Goal: Information Seeking & Learning: Compare options

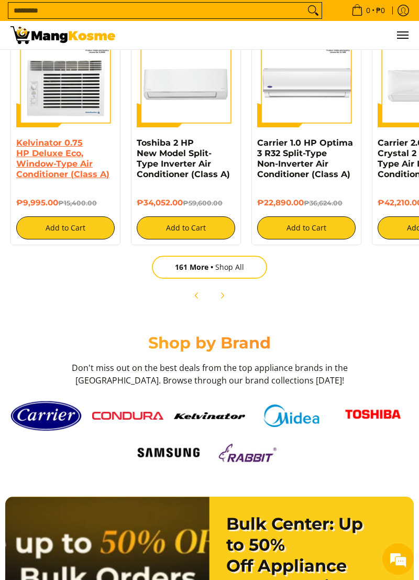
scroll to position [1533, 0]
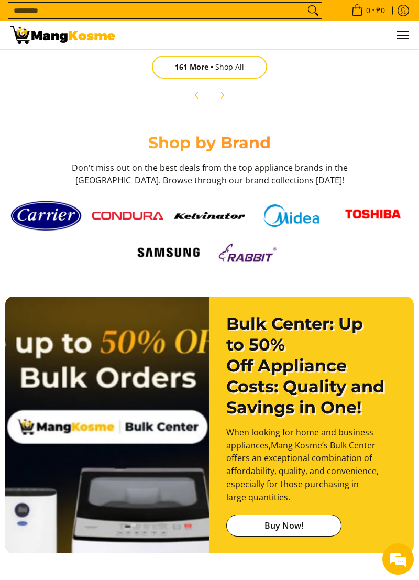
click at [126, 220] on img at bounding box center [127, 216] width 71 height 8
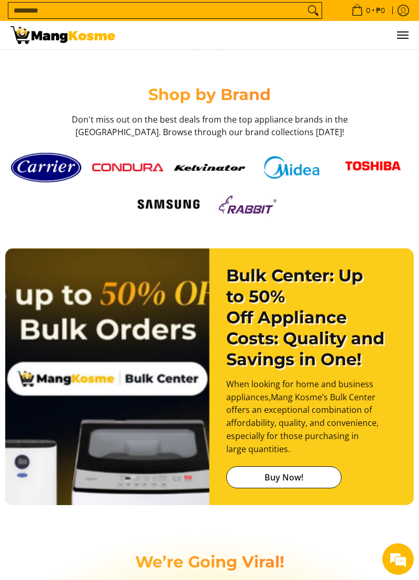
scroll to position [0, 1196]
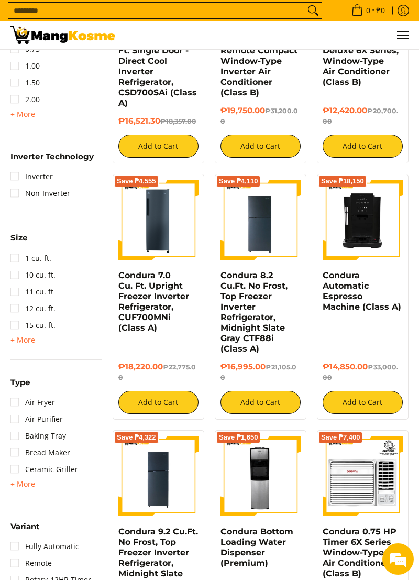
click at [144, 220] on img at bounding box center [159, 220] width 80 height 80
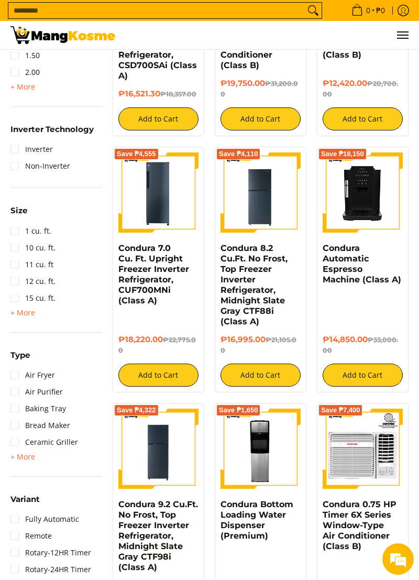
scroll to position [725, 0]
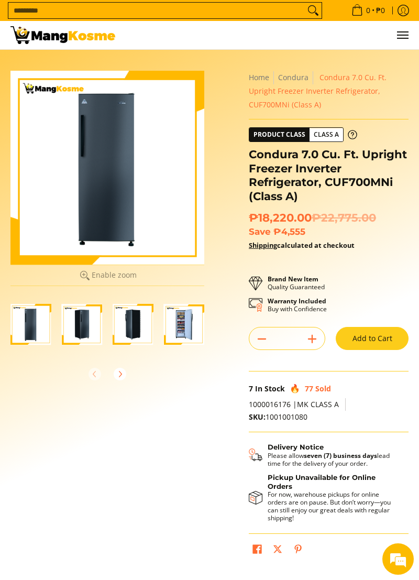
click at [127, 324] on img "Condura 7.0 Cu. Ft. Upright Freezer Inverter Refrigerator, CUF700MNi (Class A)-3" at bounding box center [133, 324] width 41 height 41
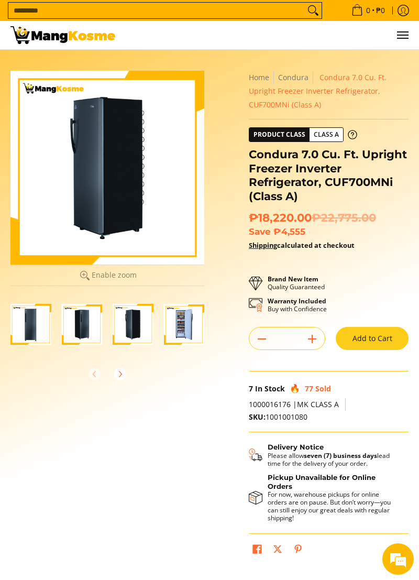
click at [176, 333] on img "Condura 7.0 Cu. Ft. Upright Freezer Inverter Refrigerator, CUF700MNi (Class A)-4" at bounding box center [184, 324] width 41 height 41
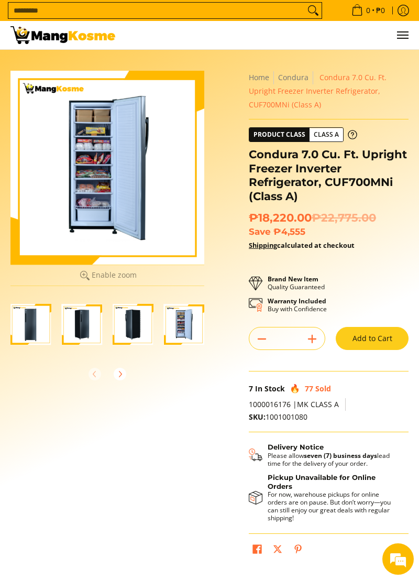
click at [71, 328] on img "Condura 7.0 Cu. Ft. Upright Freezer Inverter Refrigerator, CUF700MNi (Class A)-2" at bounding box center [82, 324] width 41 height 41
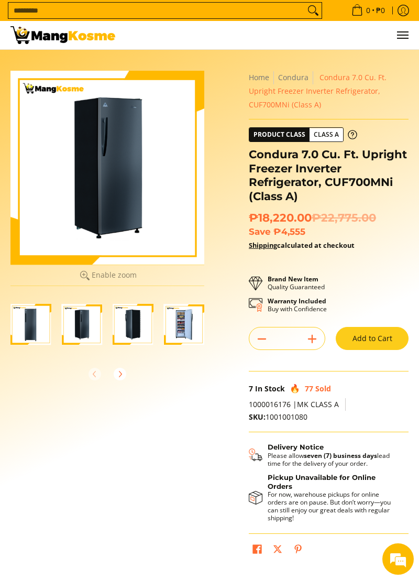
click at [136, 328] on img "Condura 7.0 Cu. Ft. Upright Freezer Inverter Refrigerator, CUF700MNi (Class A)-3" at bounding box center [133, 324] width 41 height 41
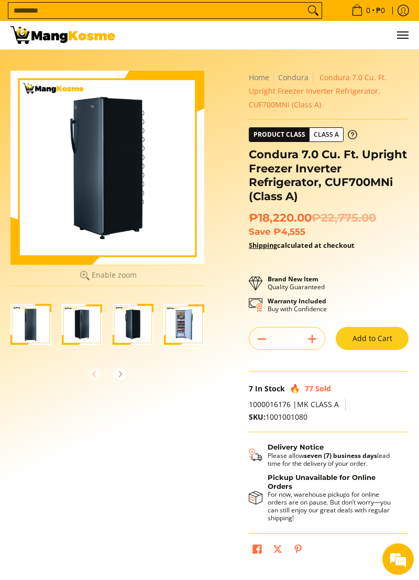
click at [28, 329] on img "Condura 7.0 Cu. Ft. Upright Freezer Inverter Refrigerator, CUF700MNi (Class A)-1" at bounding box center [30, 324] width 41 height 41
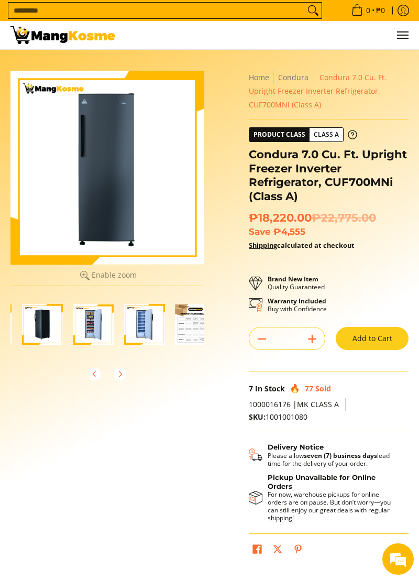
scroll to position [0, 153]
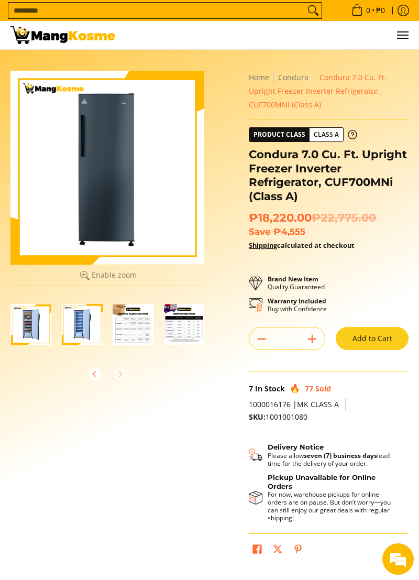
click at [121, 333] on img "Condura 7.0 Cu. Ft. Upright Freezer Inverter Refrigerator, CUF700MNi (Class A)-6" at bounding box center [133, 324] width 41 height 41
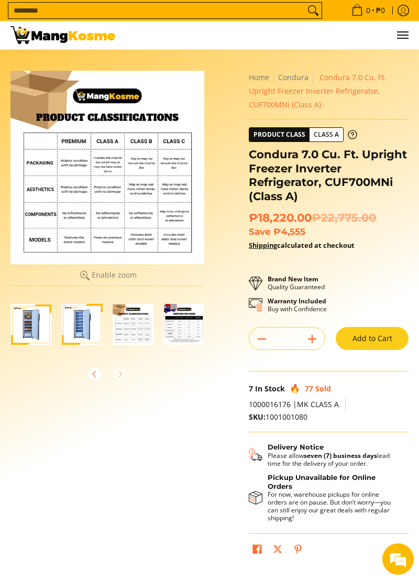
scroll to position [1, 0]
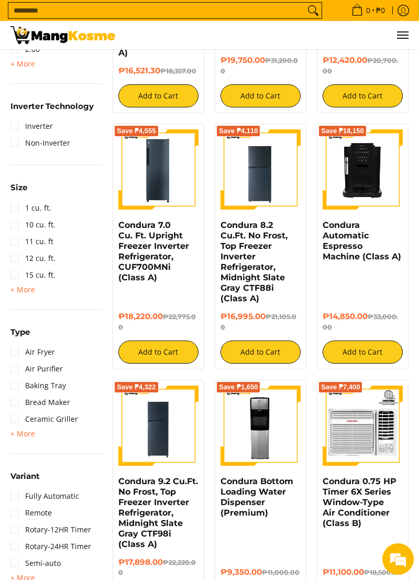
click at [162, 185] on img at bounding box center [159, 170] width 80 height 80
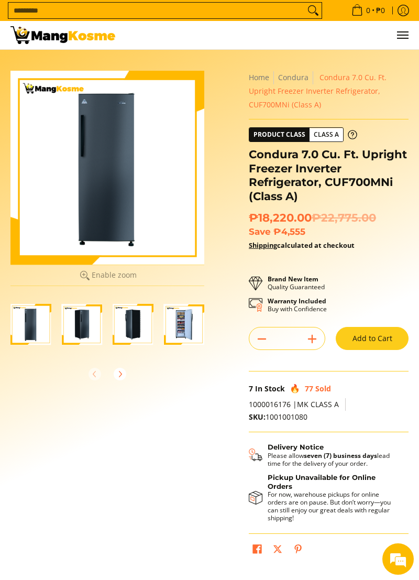
click at [180, 334] on img "Condura 7.0 Cu. Ft. Upright Freezer Inverter Refrigerator, CUF700MNi (Class A)-4" at bounding box center [184, 324] width 41 height 41
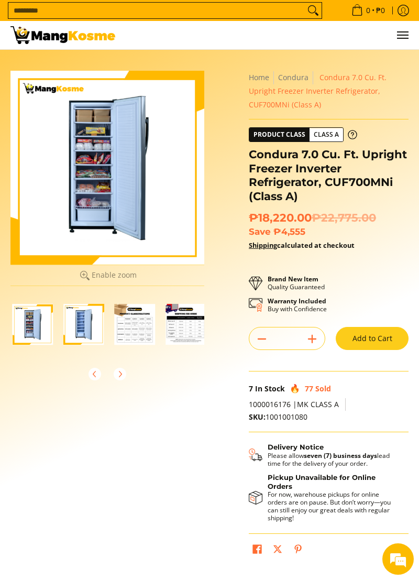
scroll to position [0, 153]
click at [174, 335] on img "mang-kosme-shipping-fee-guide-infographic" at bounding box center [184, 324] width 41 height 41
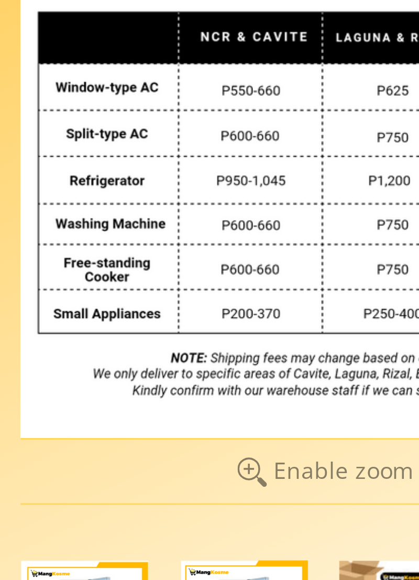
scroll to position [0, 0]
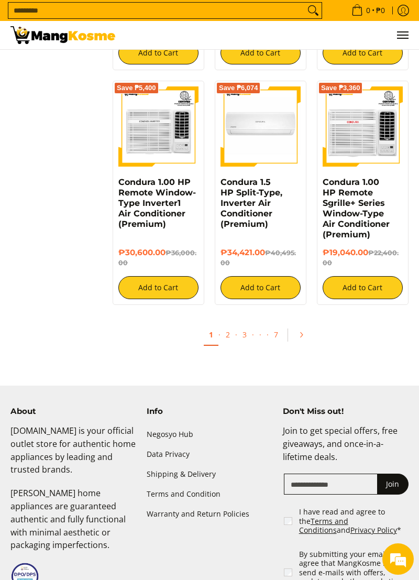
scroll to position [1661, 0]
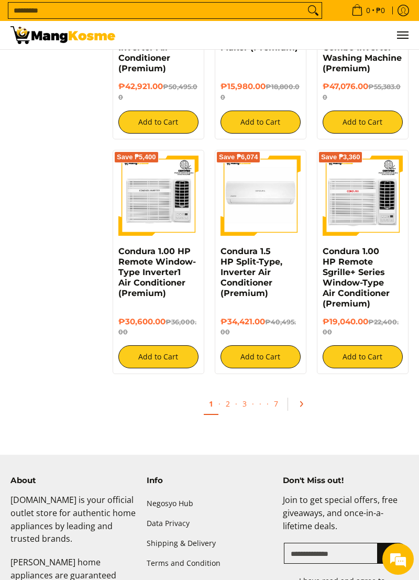
click at [305, 406] on link "Pagination" at bounding box center [305, 404] width 25 height 18
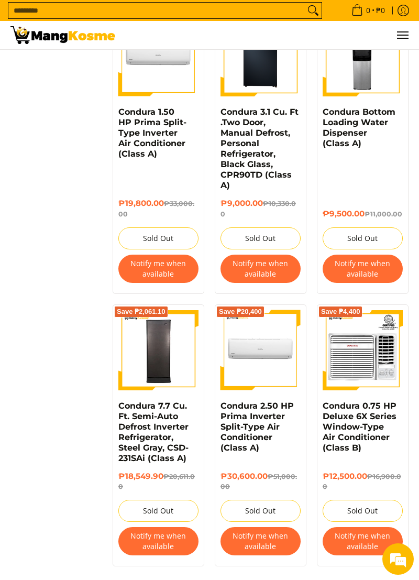
scroll to position [1724, 0]
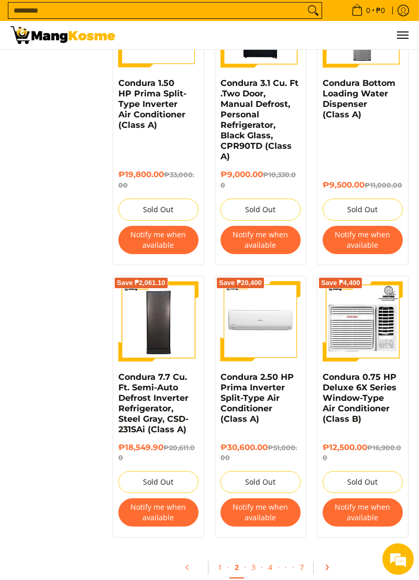
scroll to position [1774, 0]
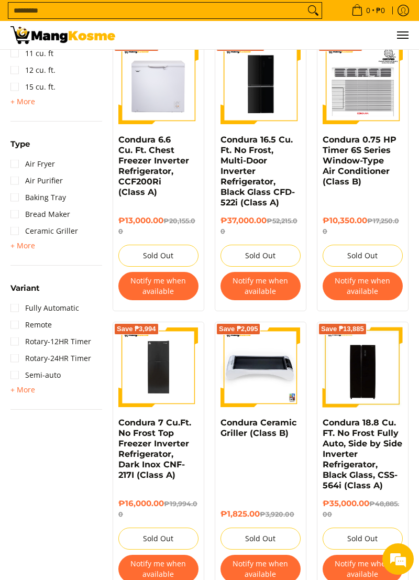
click at [164, 392] on img at bounding box center [159, 368] width 80 height 80
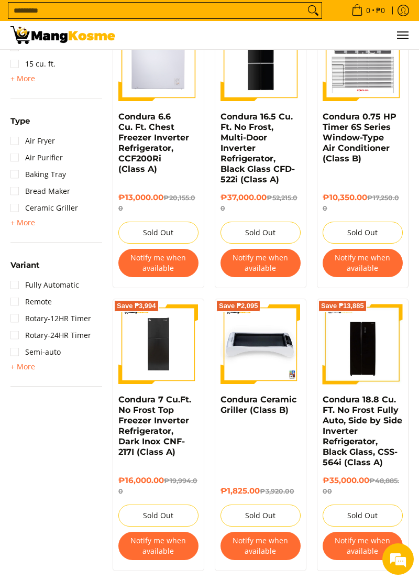
scroll to position [963, 0]
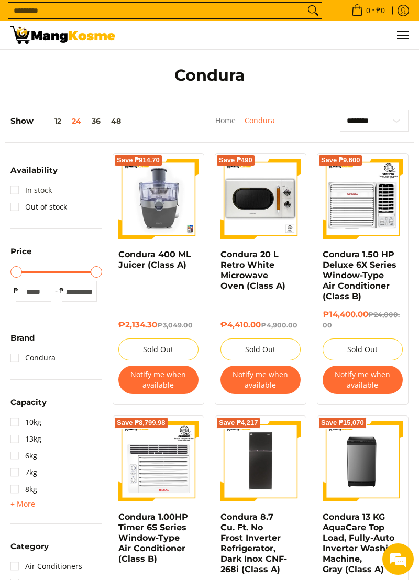
click at [17, 185] on link "In stock" at bounding box center [30, 190] width 41 height 17
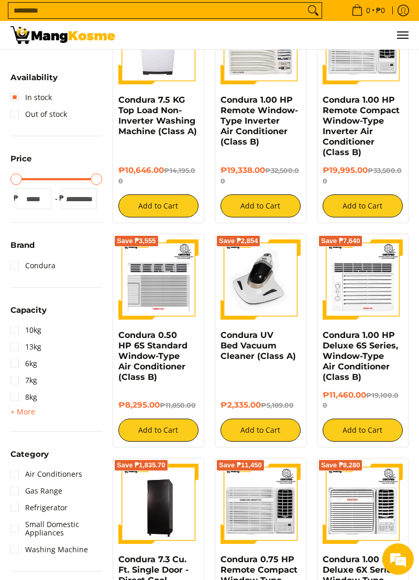
scroll to position [163, 0]
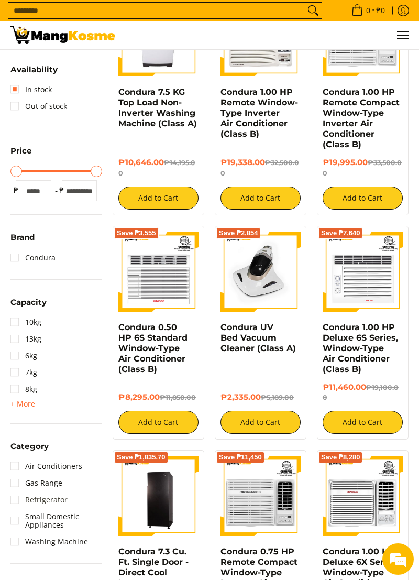
click at [10, 501] on link "Refrigerator" at bounding box center [38, 500] width 57 height 17
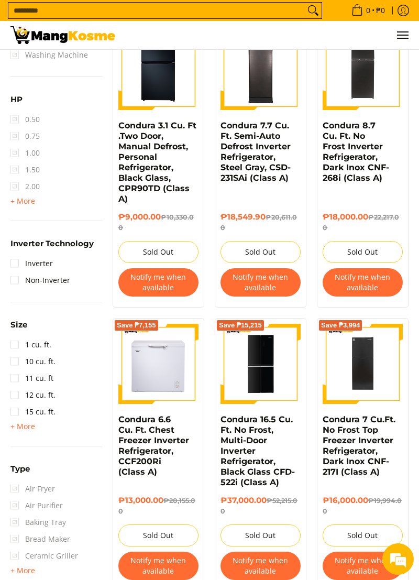
scroll to position [658, 0]
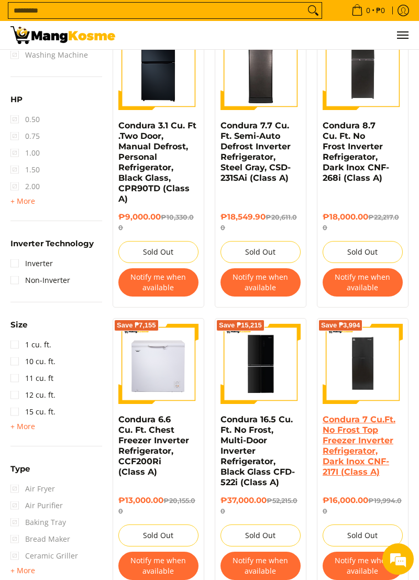
click at [373, 451] on link "Condura 7 Cu.Ft. No Frost Top Freezer Inverter Refrigerator, Dark Inox CNF-217I…" at bounding box center [359, 446] width 73 height 62
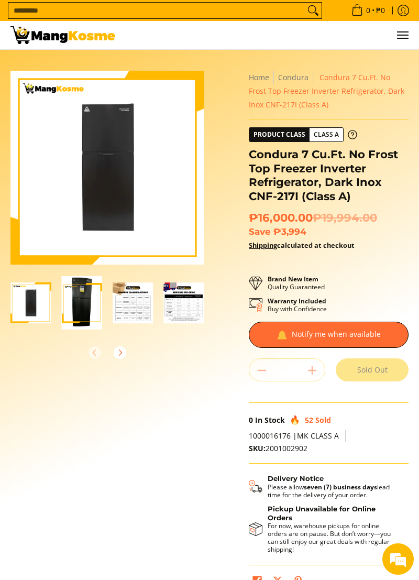
click at [40, 297] on img "Condura 7 Cu.Ft. No Frost Top Freezer Inverter Refrigerator, Dark Inox CNF-217I…" at bounding box center [30, 303] width 41 height 41
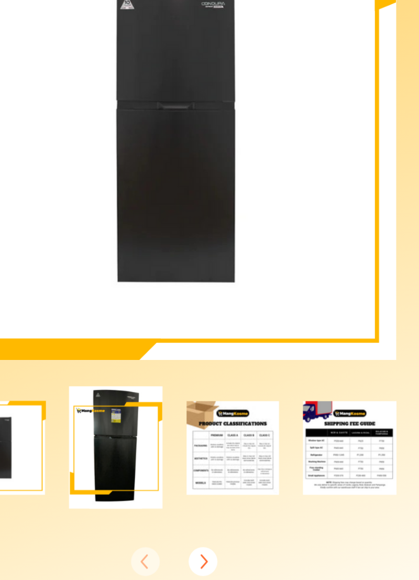
click at [44, 298] on img "Condura 7 Cu.Ft. No Frost Top Freezer Inverter Refrigerator, Dark Inox CNF-217I…" at bounding box center [30, 303] width 41 height 41
click at [98, 356] on div at bounding box center [107, 352] width 194 height 23
click at [123, 352] on icon "Next" at bounding box center [120, 353] width 8 height 8
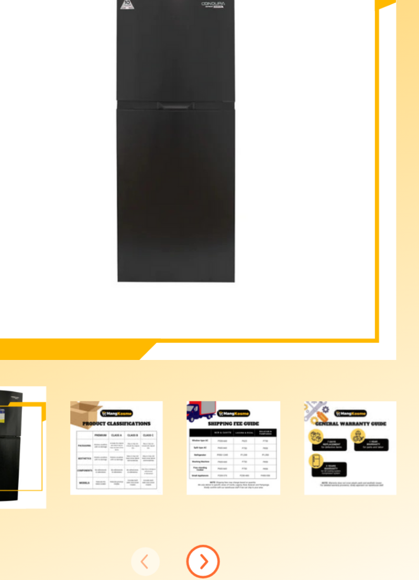
scroll to position [0, 51]
click at [31, 145] on img at bounding box center [107, 168] width 194 height 194
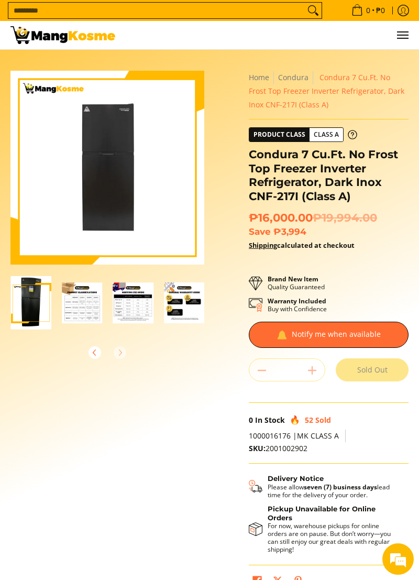
scroll to position [0, 0]
click at [32, 306] on img "Condura 7 Cu.Ft. No Frost Top Freezer Inverter Refrigerator, Dark Inox CNF-217I…" at bounding box center [31, 302] width 41 height 53
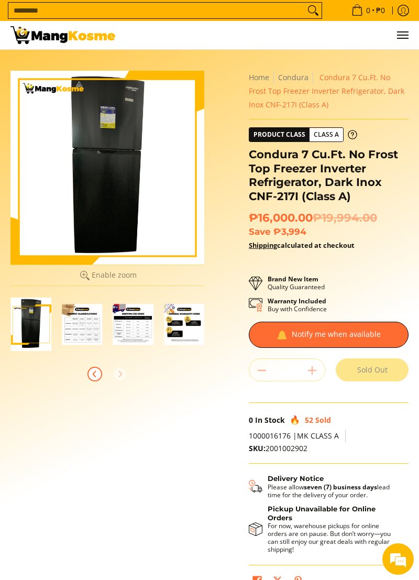
click at [93, 378] on icon "Previous" at bounding box center [95, 374] width 8 height 8
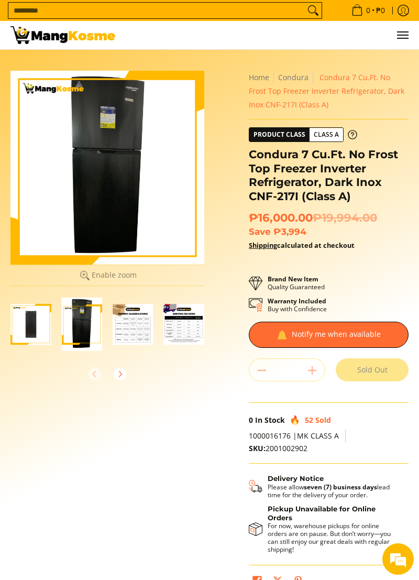
click at [101, 379] on div at bounding box center [107, 374] width 194 height 23
click at [29, 321] on img "Condura 7 Cu.Ft. No Frost Top Freezer Inverter Refrigerator, Dark Inox CNF-217I…" at bounding box center [30, 324] width 41 height 41
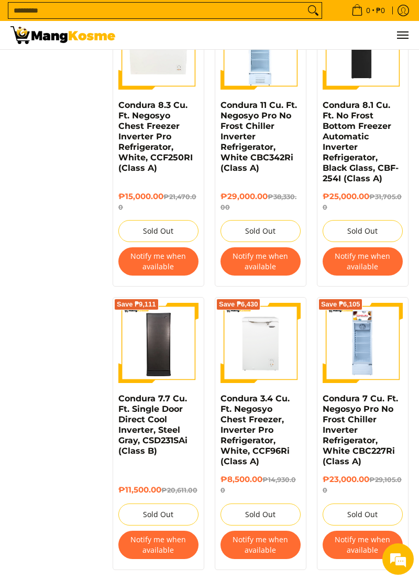
scroll to position [1855, 0]
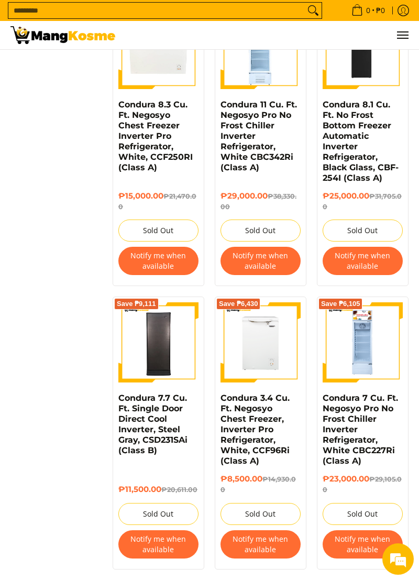
click at [255, 335] on img at bounding box center [261, 343] width 80 height 80
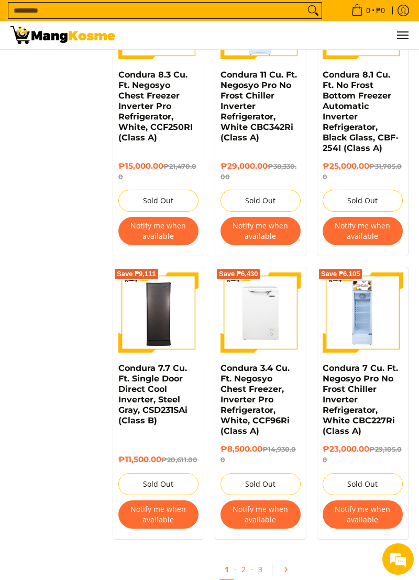
scroll to position [1906, 0]
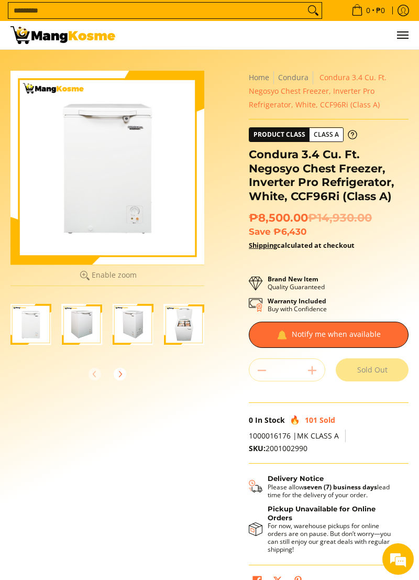
click at [97, 328] on div at bounding box center [107, 374] width 194 height 23
click at [77, 202] on div at bounding box center [107, 168] width 194 height 194
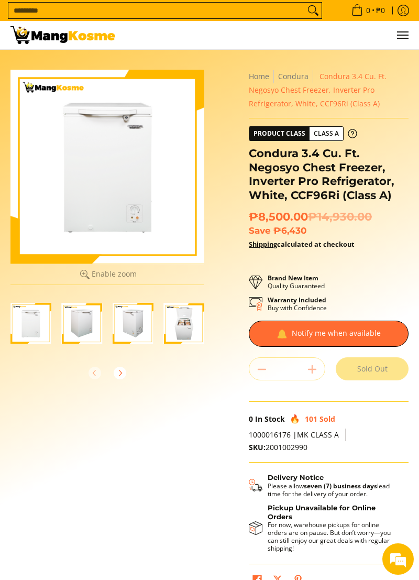
scroll to position [2, 0]
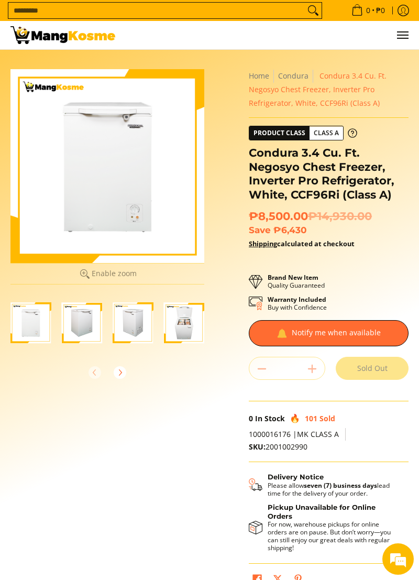
click at [94, 328] on div at bounding box center [107, 372] width 194 height 23
click at [31, 328] on img "Condura 3.4 Cu. Ft. Negosyo Chest Freezer, Inverter Pro Refrigerator, White, CC…" at bounding box center [30, 323] width 41 height 41
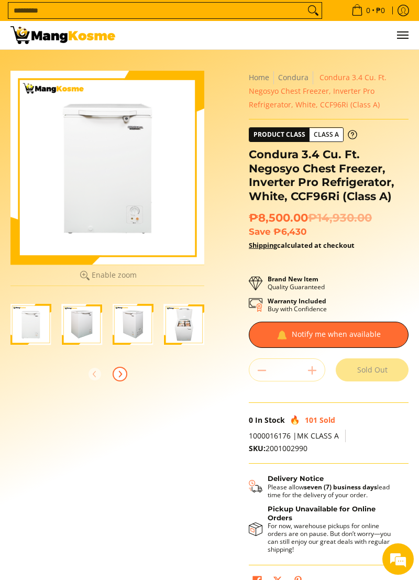
click at [129, 328] on button "Next" at bounding box center [120, 374] width 23 height 23
click at [36, 328] on img "Condura 3.4 Cu. Ft. Negosyo Chest Freezer, Inverter Pro Refrigerator, White, CC…" at bounding box center [30, 324] width 41 height 41
click at [83, 328] on img "Condura 3.4 Cu. Ft. Negosyo Chest Freezer, Inverter Pro Refrigerator, White, CC…" at bounding box center [82, 324] width 41 height 41
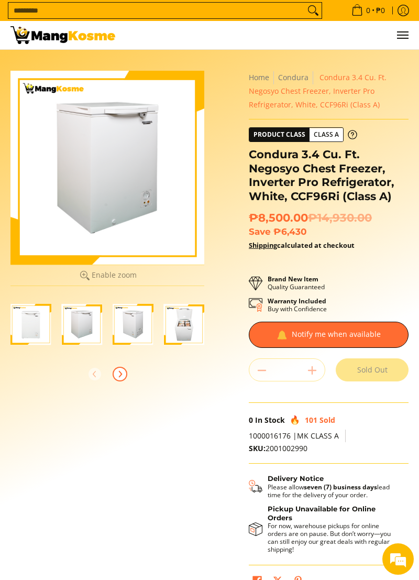
click at [134, 328] on img "Condura 3.4 Cu. Ft. Negosyo Chest Freezer, Inverter Pro Refrigerator, White, CC…" at bounding box center [133, 324] width 41 height 41
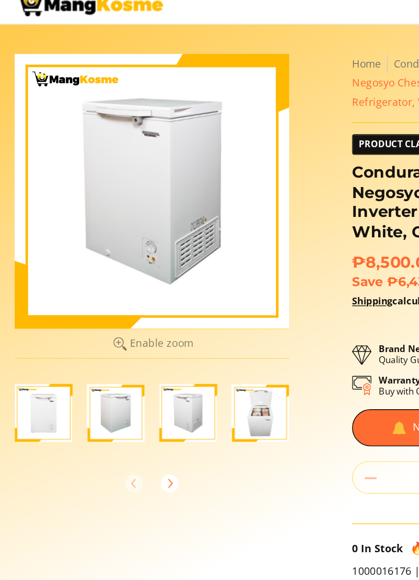
click at [90, 278] on button "Enable zoom Disable zoom" at bounding box center [107, 275] width 194 height 21
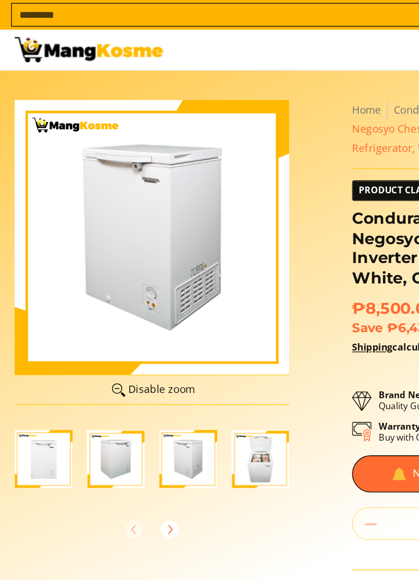
click at [33, 328] on img "Condura 3.4 Cu. Ft. Negosyo Chest Freezer, Inverter Pro Refrigerator, White, CC…" at bounding box center [30, 324] width 41 height 41
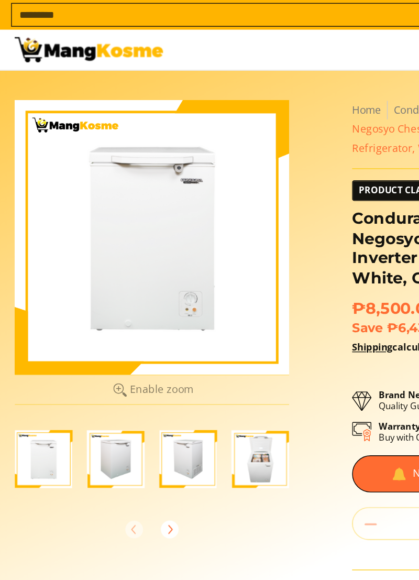
click at [134, 328] on img "Condura 3.4 Cu. Ft. Negosyo Chest Freezer, Inverter Pro Refrigerator, White, CC…" at bounding box center [133, 324] width 41 height 41
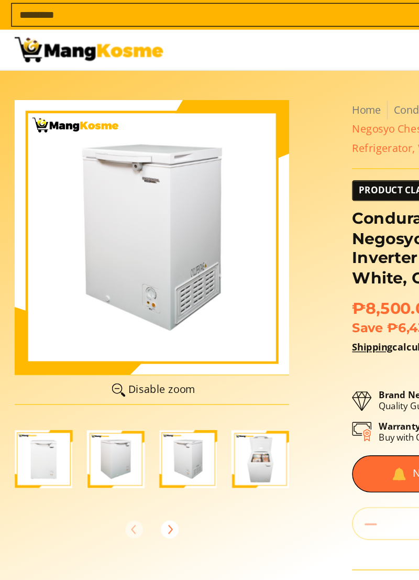
click at [176, 328] on img "Condura 3.4 Cu. Ft. Negosyo Chest Freezer, Inverter Pro Refrigerator, White, CC…" at bounding box center [184, 324] width 41 height 41
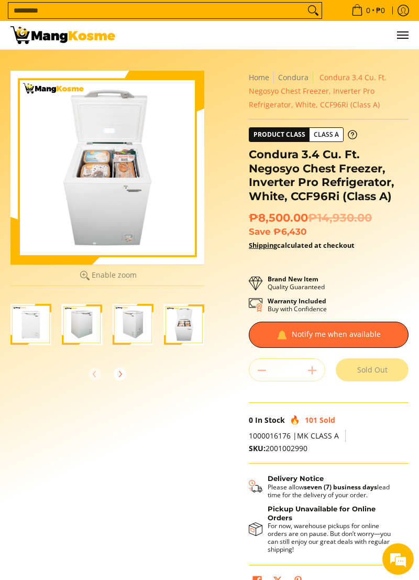
click at [187, 320] on img "Condura 3.4 Cu. Ft. Negosyo Chest Freezer, Inverter Pro Refrigerator, White, CC…" at bounding box center [184, 324] width 41 height 41
click at [134, 328] on img "Condura 3.4 Cu. Ft. Negosyo Chest Freezer, Inverter Pro Refrigerator, White, CC…" at bounding box center [133, 324] width 41 height 41
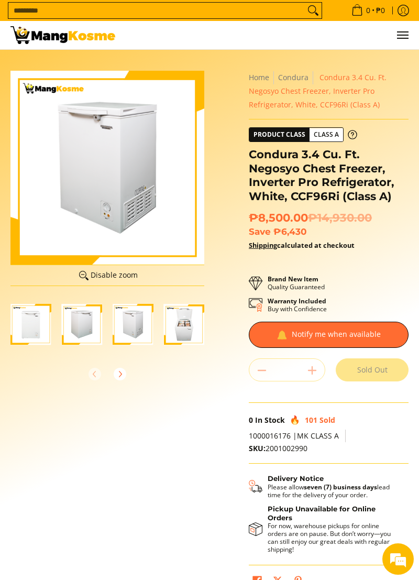
click at [85, 328] on img "Condura 3.4 Cu. Ft. Negosyo Chest Freezer, Inverter Pro Refrigerator, White, CC…" at bounding box center [82, 324] width 41 height 41
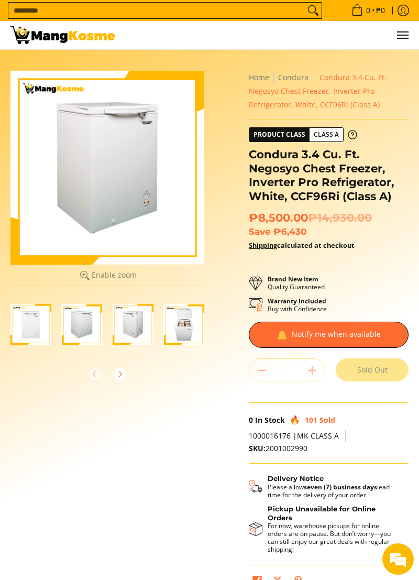
click at [37, 328] on img "Condura 3.4 Cu. Ft. Negosyo Chest Freezer, Inverter Pro Refrigerator, White, CC…" at bounding box center [30, 324] width 41 height 41
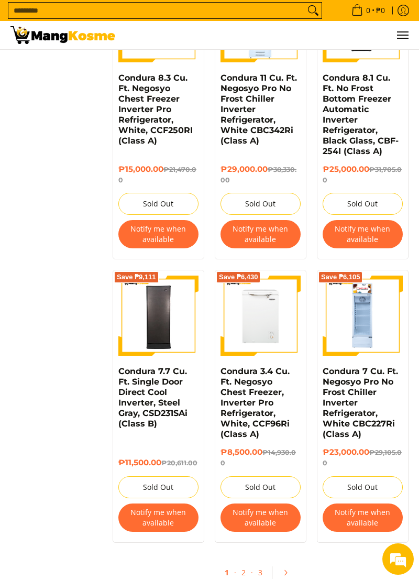
scroll to position [1882, 0]
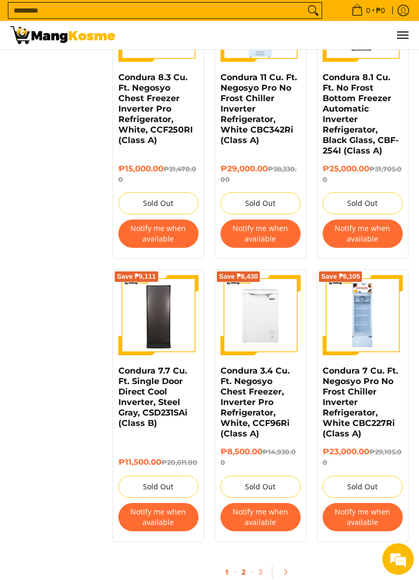
click at [244, 565] on link "2" at bounding box center [243, 572] width 15 height 21
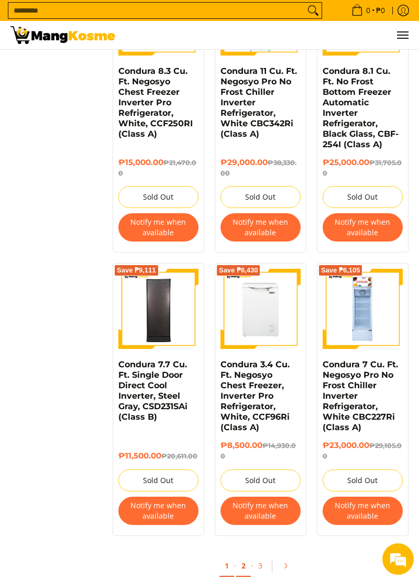
scroll to position [1933, 0]
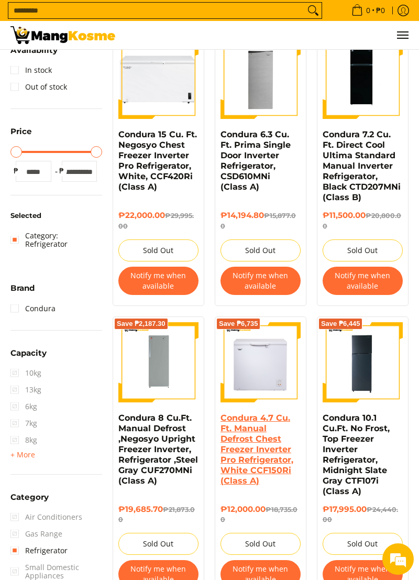
click at [265, 472] on link "Condura 4.7 Cu. Ft. Manual Defrost Chest Freezer Inverter Pro Refrigerator, Whi…" at bounding box center [257, 449] width 73 height 73
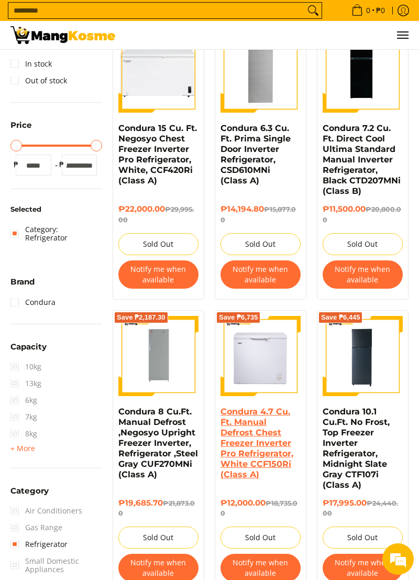
scroll to position [170, 0]
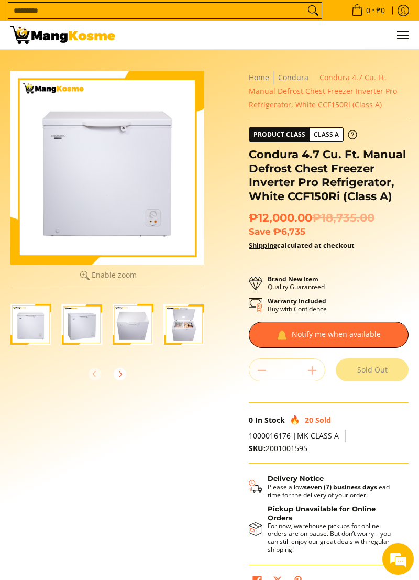
click at [181, 329] on img "Condura 4.7 Cu. Ft. Manual Defrost Chest Freezer Inverter Pro Refrigerator, Whi…" at bounding box center [184, 324] width 41 height 41
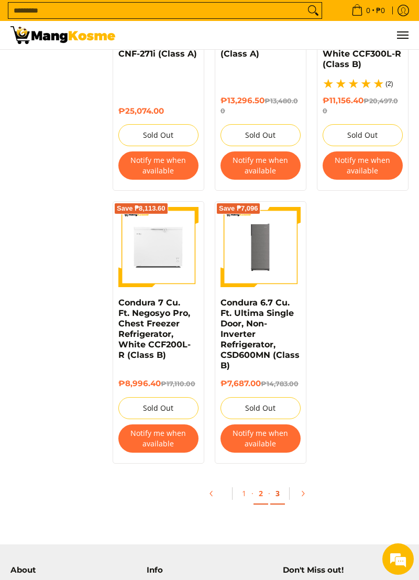
click at [273, 501] on link "3" at bounding box center [278, 493] width 15 height 21
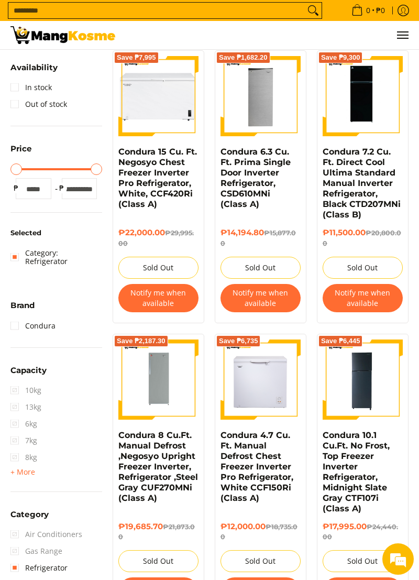
scroll to position [103, 0]
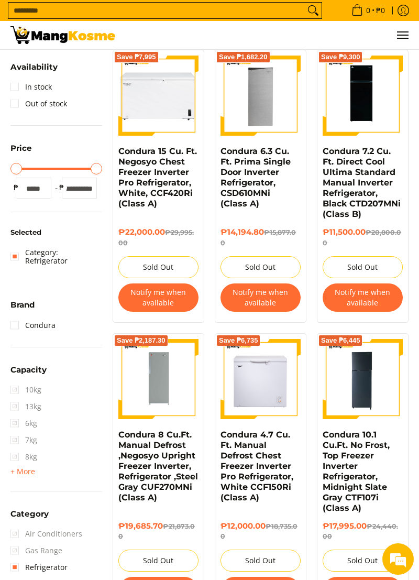
click at [268, 393] on img at bounding box center [261, 379] width 80 height 80
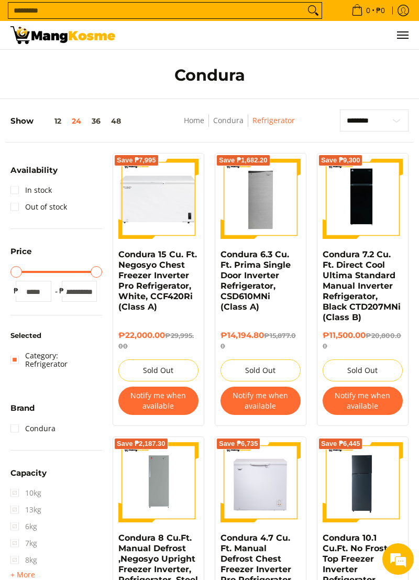
scroll to position [110, 0]
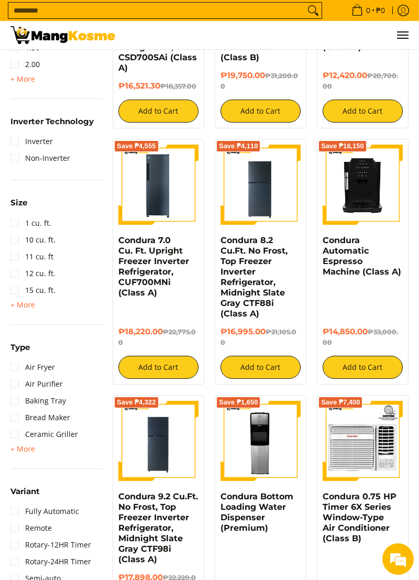
scroll to position [763, 0]
